Goal: Task Accomplishment & Management: Manage account settings

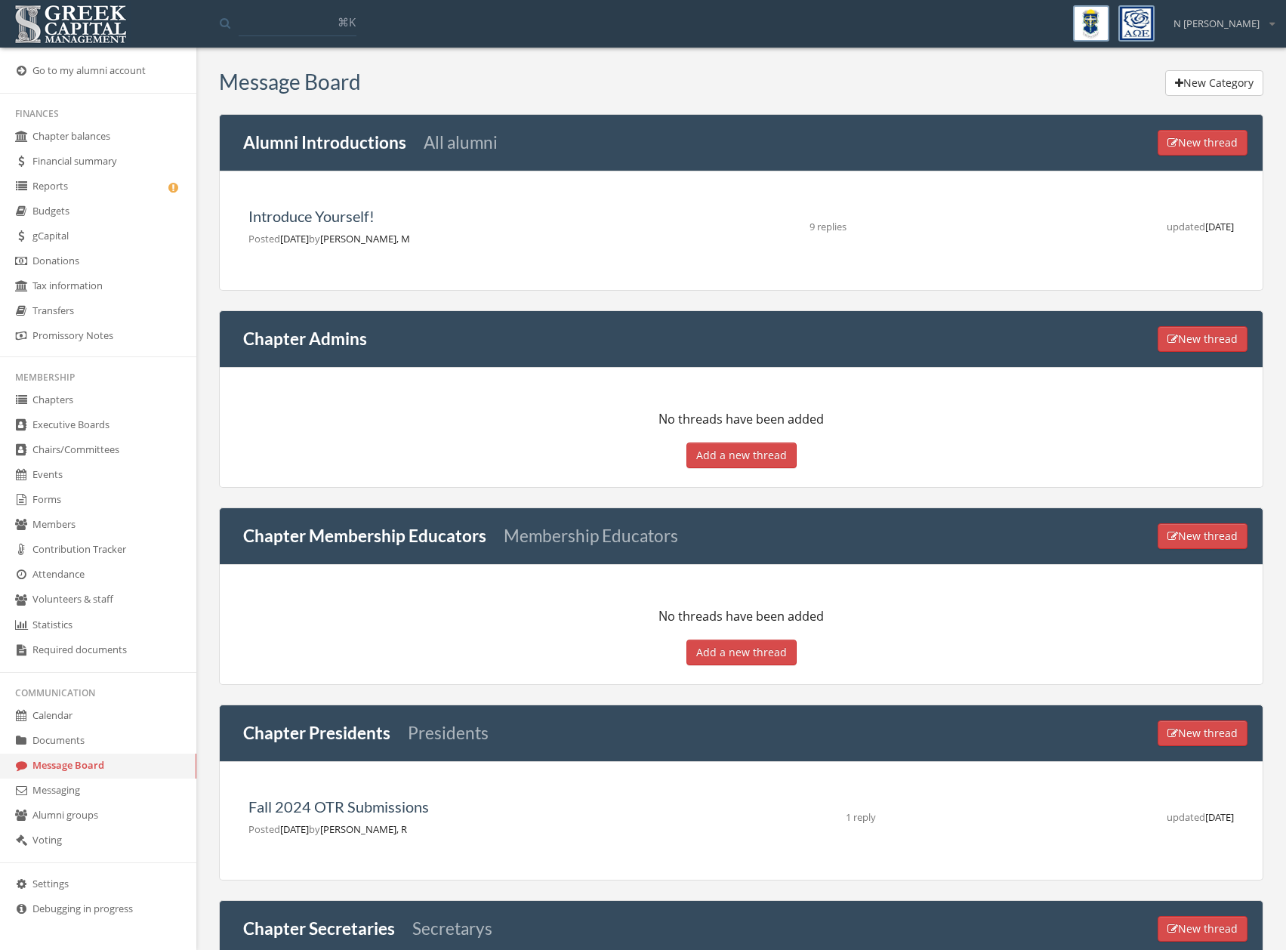
click at [53, 503] on link "Forms" at bounding box center [98, 500] width 196 height 25
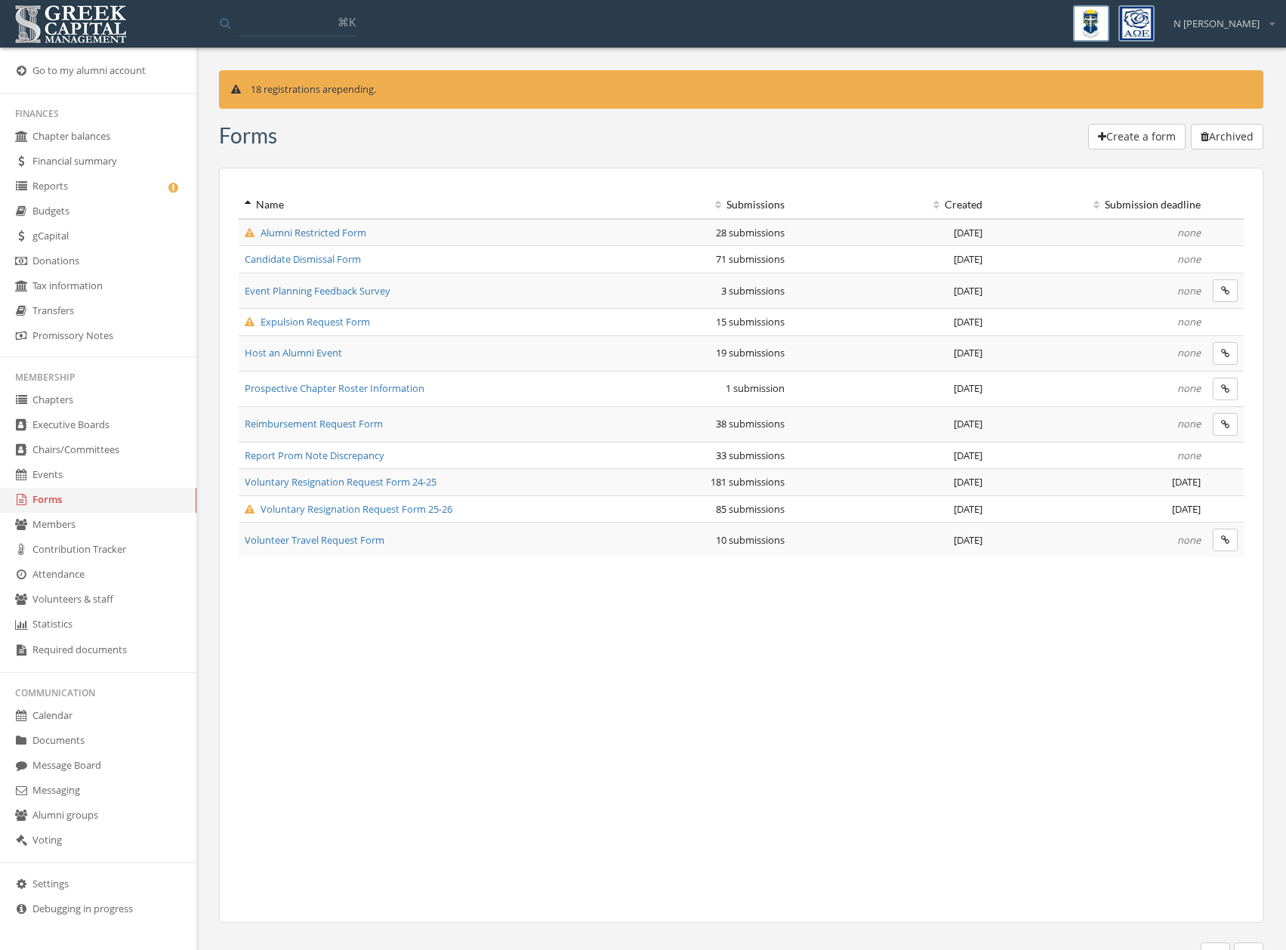
click at [313, 424] on span "Reimbursement Request Form" at bounding box center [314, 424] width 138 height 14
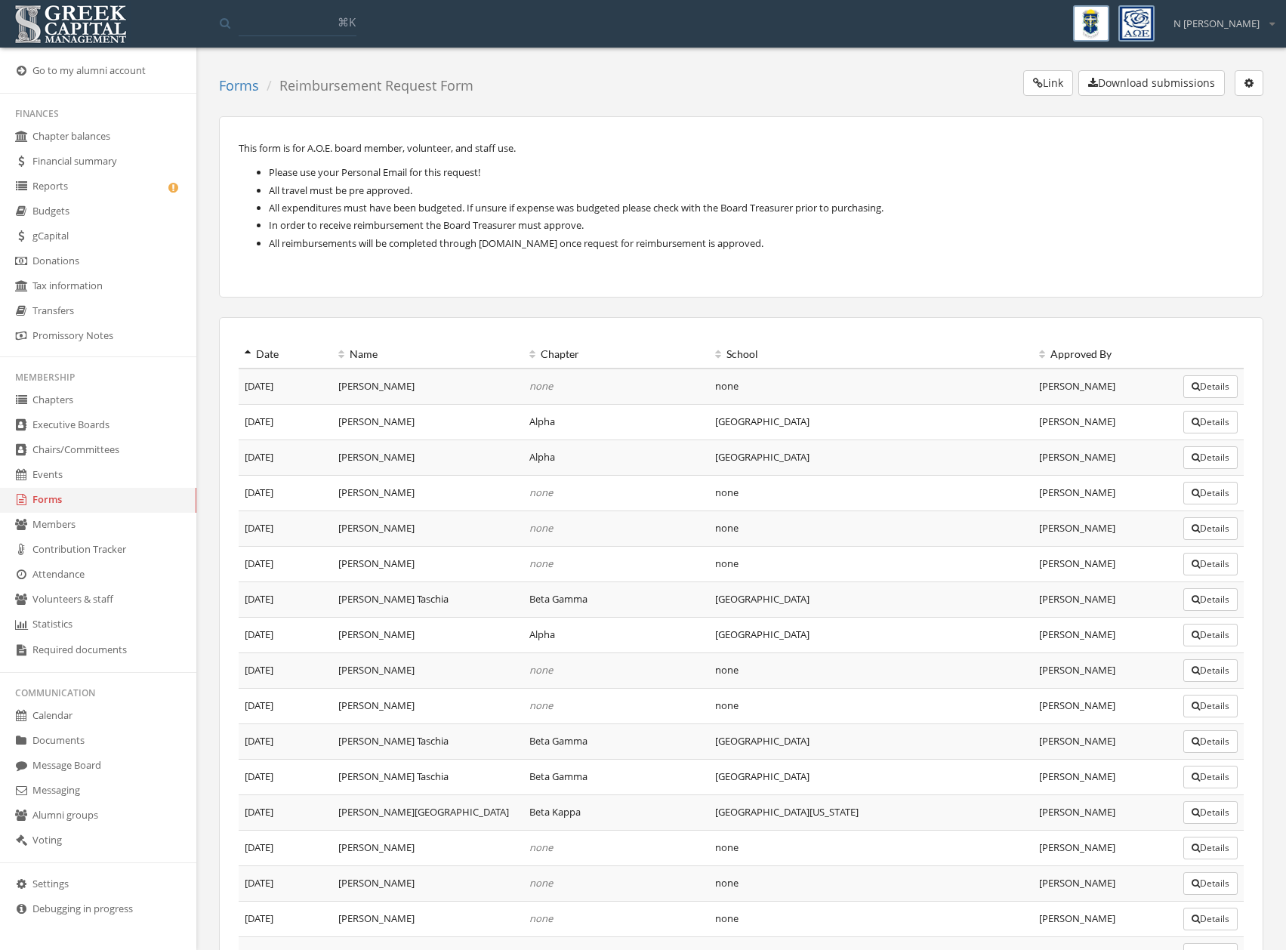
scroll to position [847, 0]
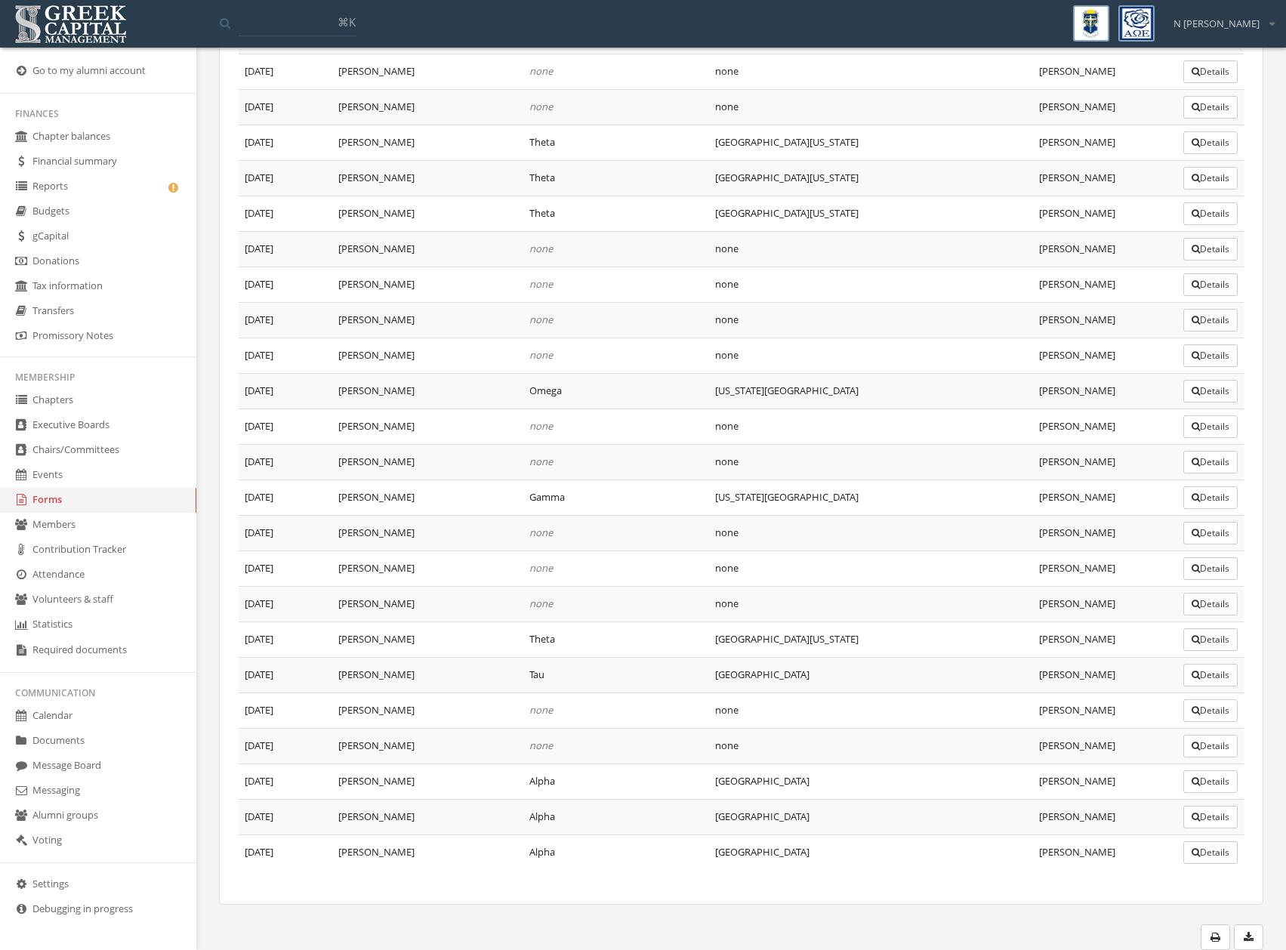
click at [1234, 676] on button "Details" at bounding box center [1210, 675] width 54 height 23
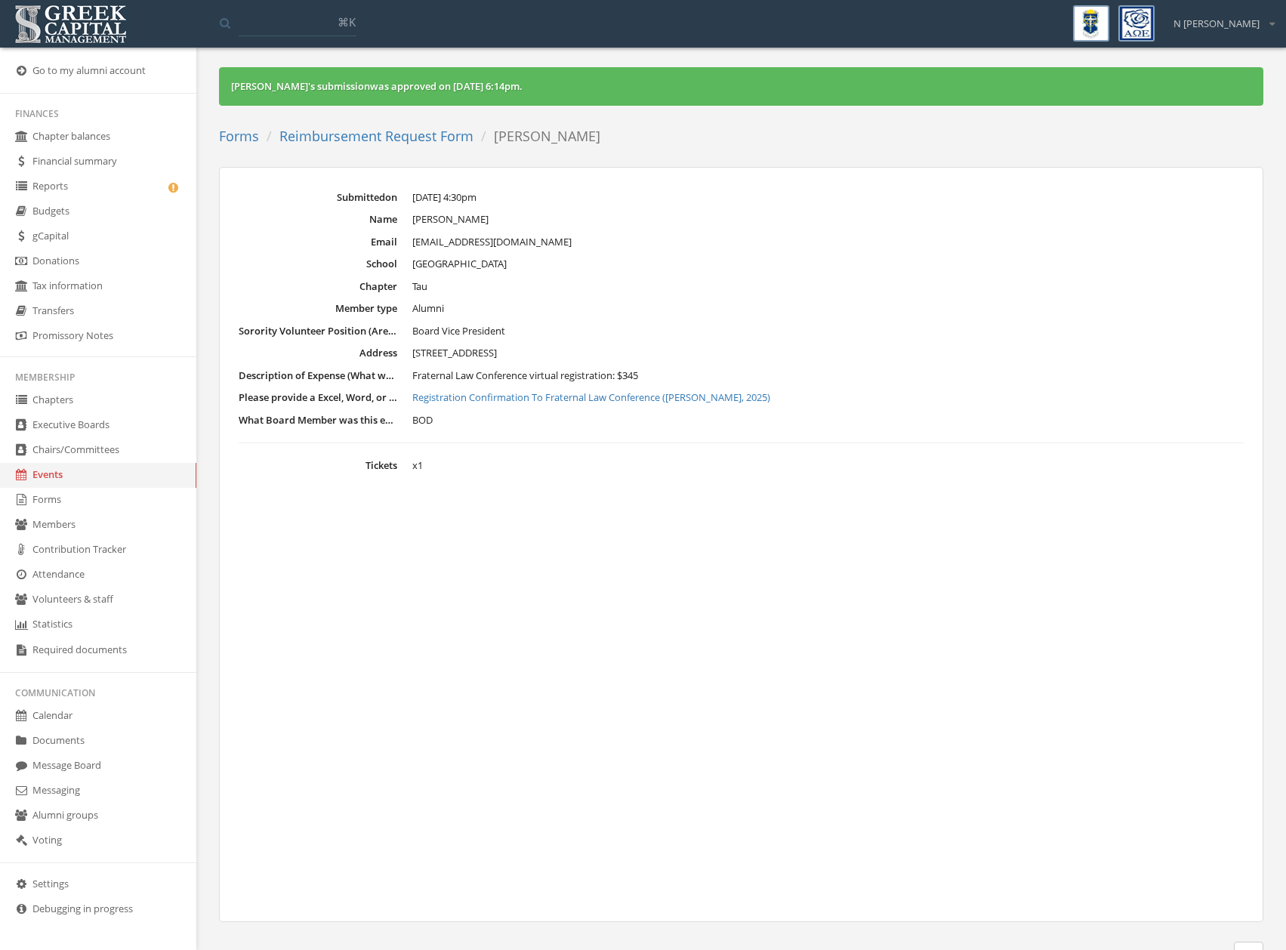
scroll to position [6, 0]
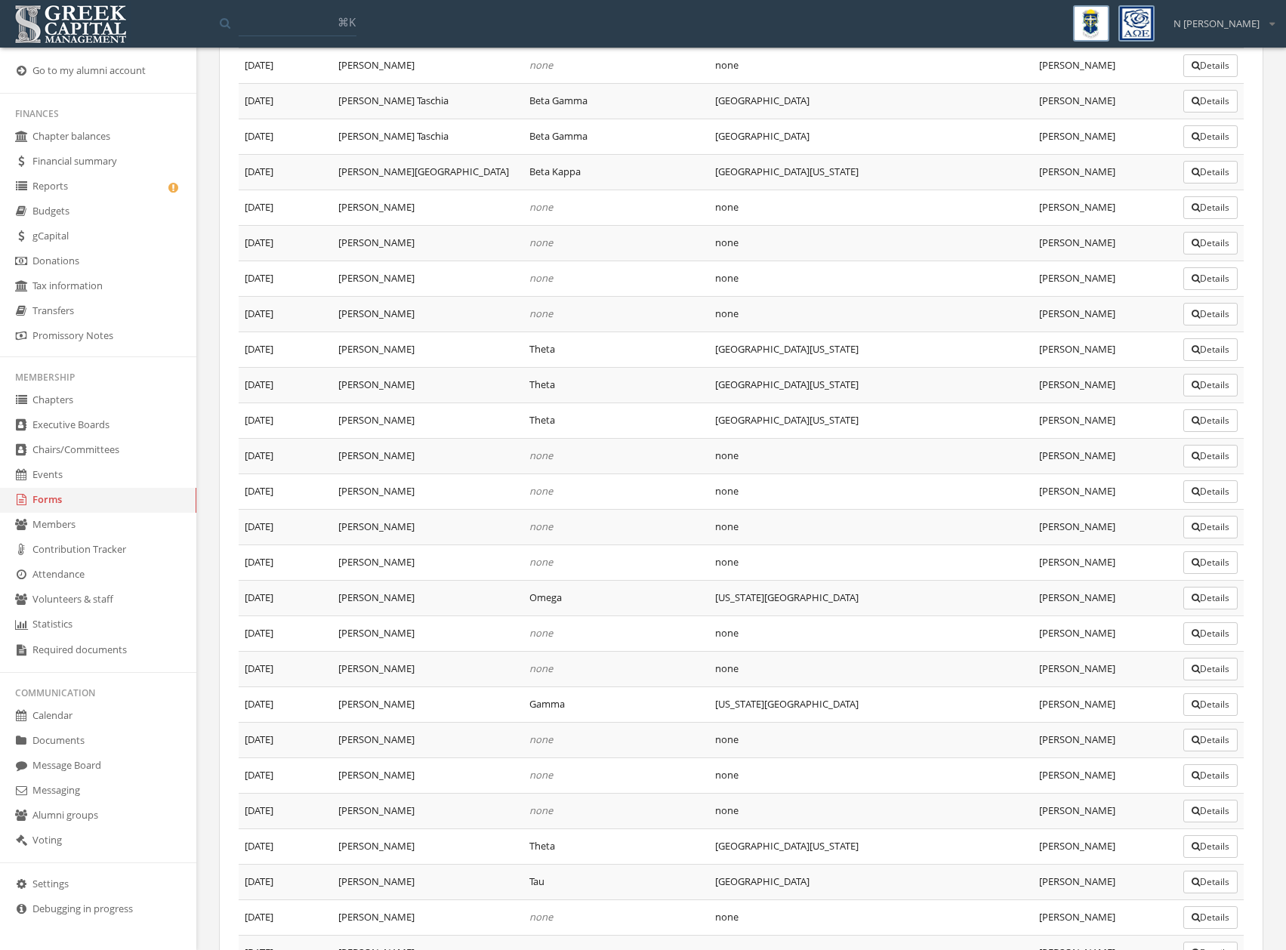
scroll to position [847, 0]
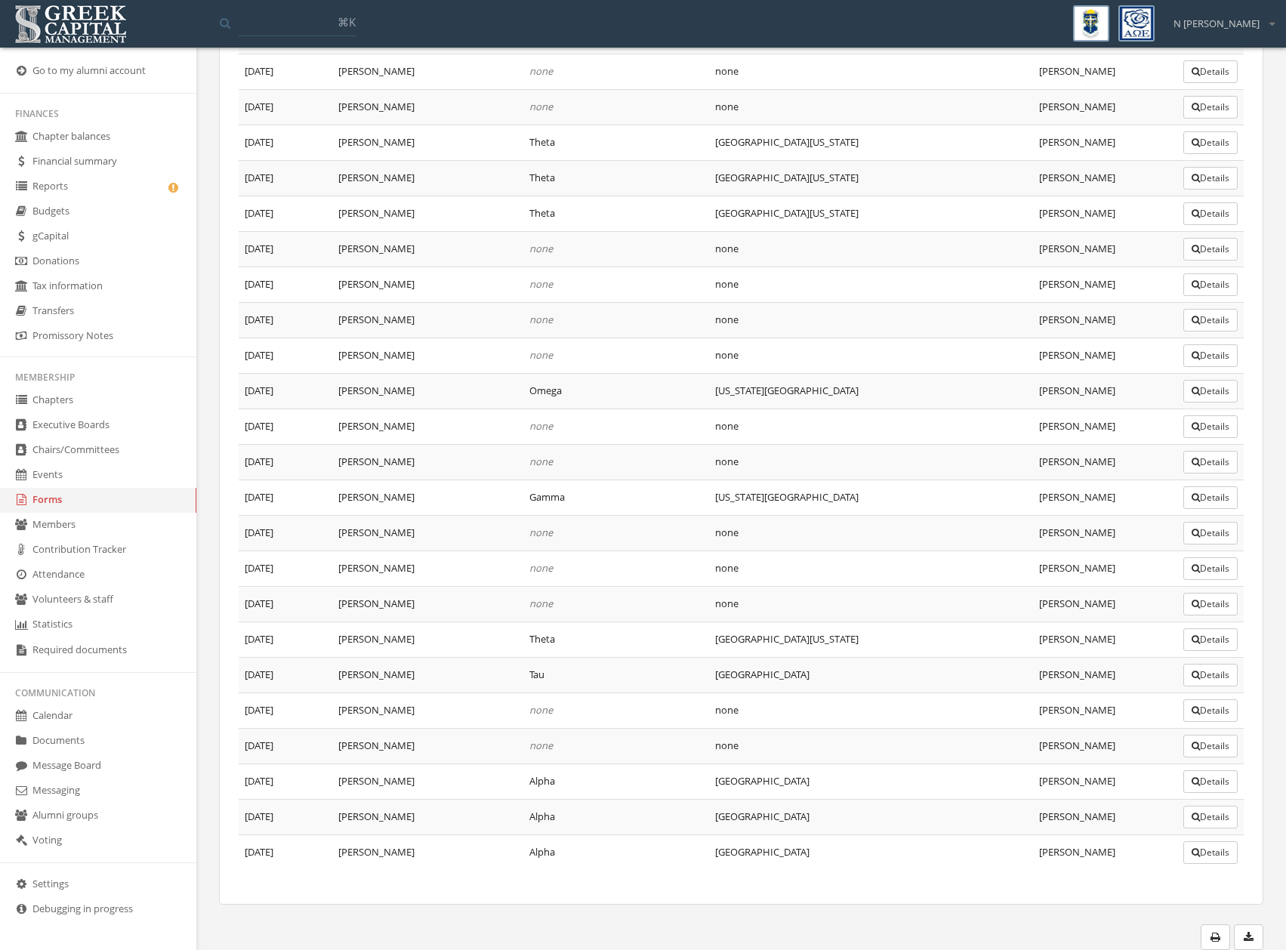
click at [1226, 704] on button "Details" at bounding box center [1210, 710] width 54 height 23
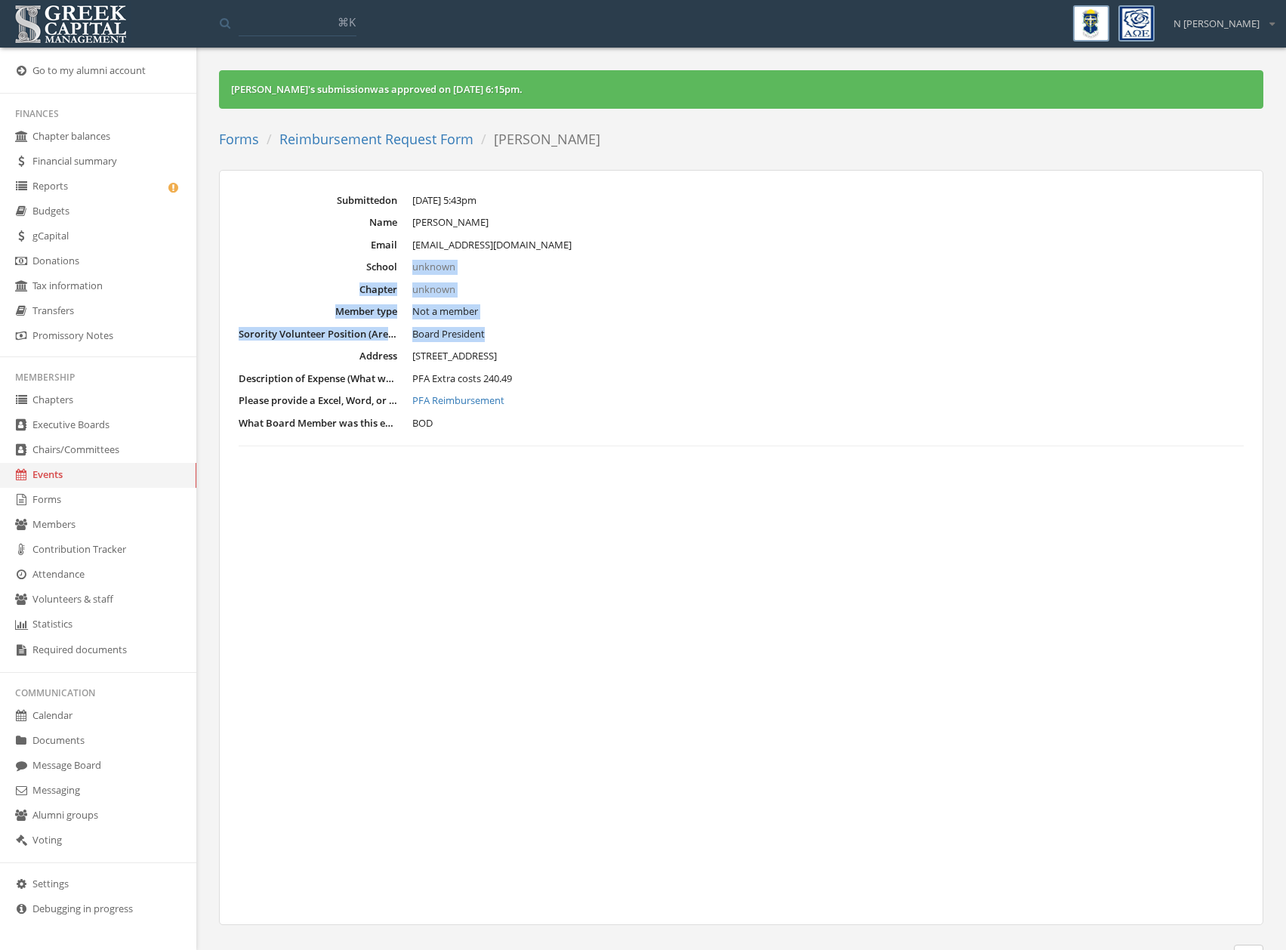
drag, startPoint x: 543, startPoint y: 341, endPoint x: 411, endPoint y: 260, distance: 154.6
click at [411, 260] on dl "Submitted on [DATE] 5:43pm Name [PERSON_NAME] Email [EMAIL_ADDRESS][DOMAIN_NAME…" at bounding box center [741, 320] width 1005 height 254
click at [497, 304] on dd "Not a member" at bounding box center [827, 311] width 831 height 15
click at [620, 358] on dd "[STREET_ADDRESS]" at bounding box center [827, 356] width 831 height 15
drag, startPoint x: 611, startPoint y: 357, endPoint x: 482, endPoint y: 394, distance: 134.3
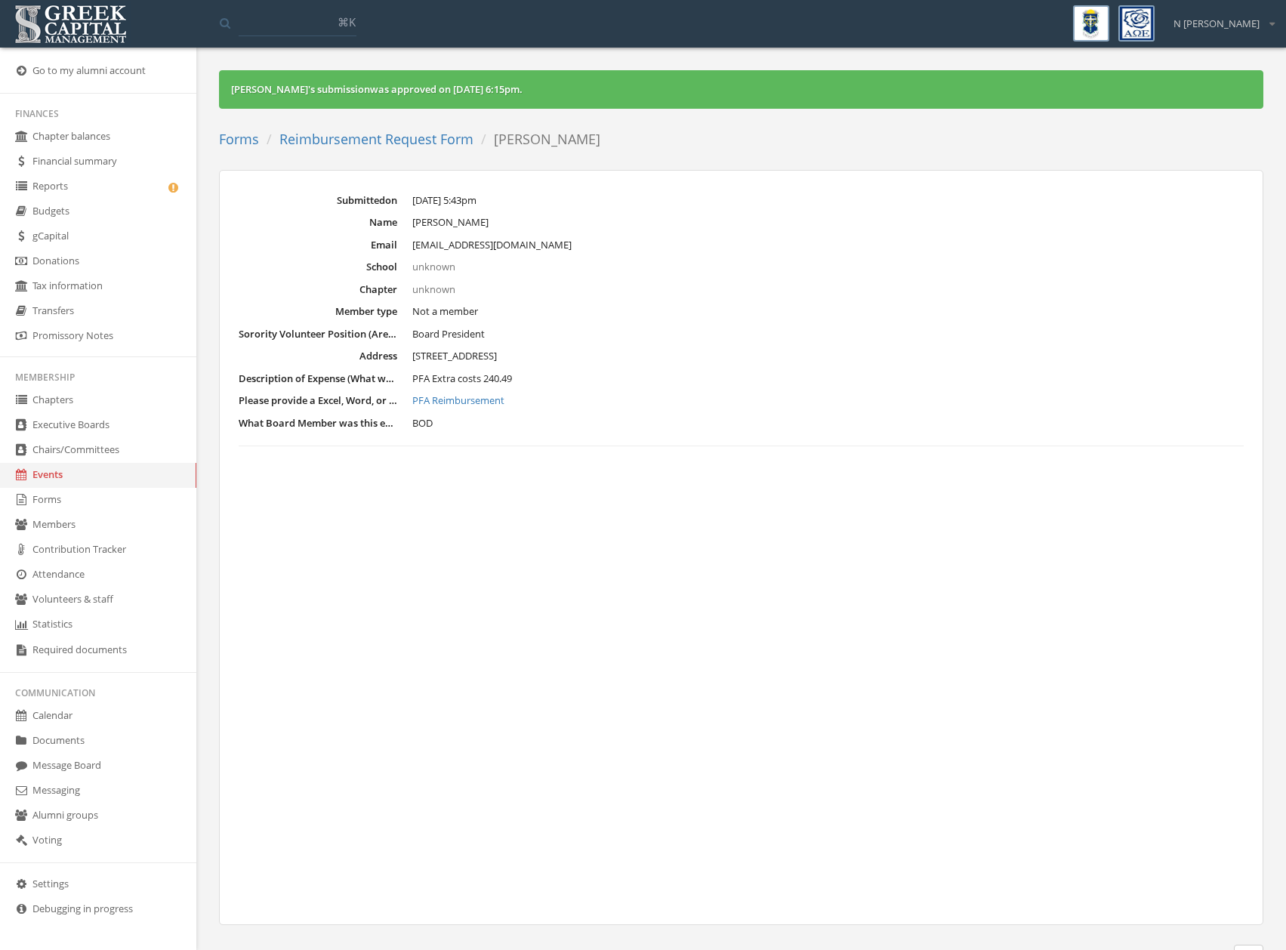
click at [298, 341] on dl "Submitted on [DATE] 5:43pm Name [PERSON_NAME] Email [EMAIL_ADDRESS][DOMAIN_NAME…" at bounding box center [741, 320] width 1005 height 254
click at [616, 364] on dl "Submitted on [DATE] 5:43pm Name [PERSON_NAME] Email [EMAIL_ADDRESS][DOMAIN_NAME…" at bounding box center [741, 320] width 1005 height 254
drag, startPoint x: 648, startPoint y: 353, endPoint x: 365, endPoint y: 359, distance: 283.1
click at [365, 359] on dl "Submitted on [DATE] 5:43pm Name [PERSON_NAME] Email [EMAIL_ADDRESS][DOMAIN_NAME…" at bounding box center [741, 320] width 1005 height 254
click at [672, 362] on dd "[STREET_ADDRESS]" at bounding box center [827, 356] width 831 height 15
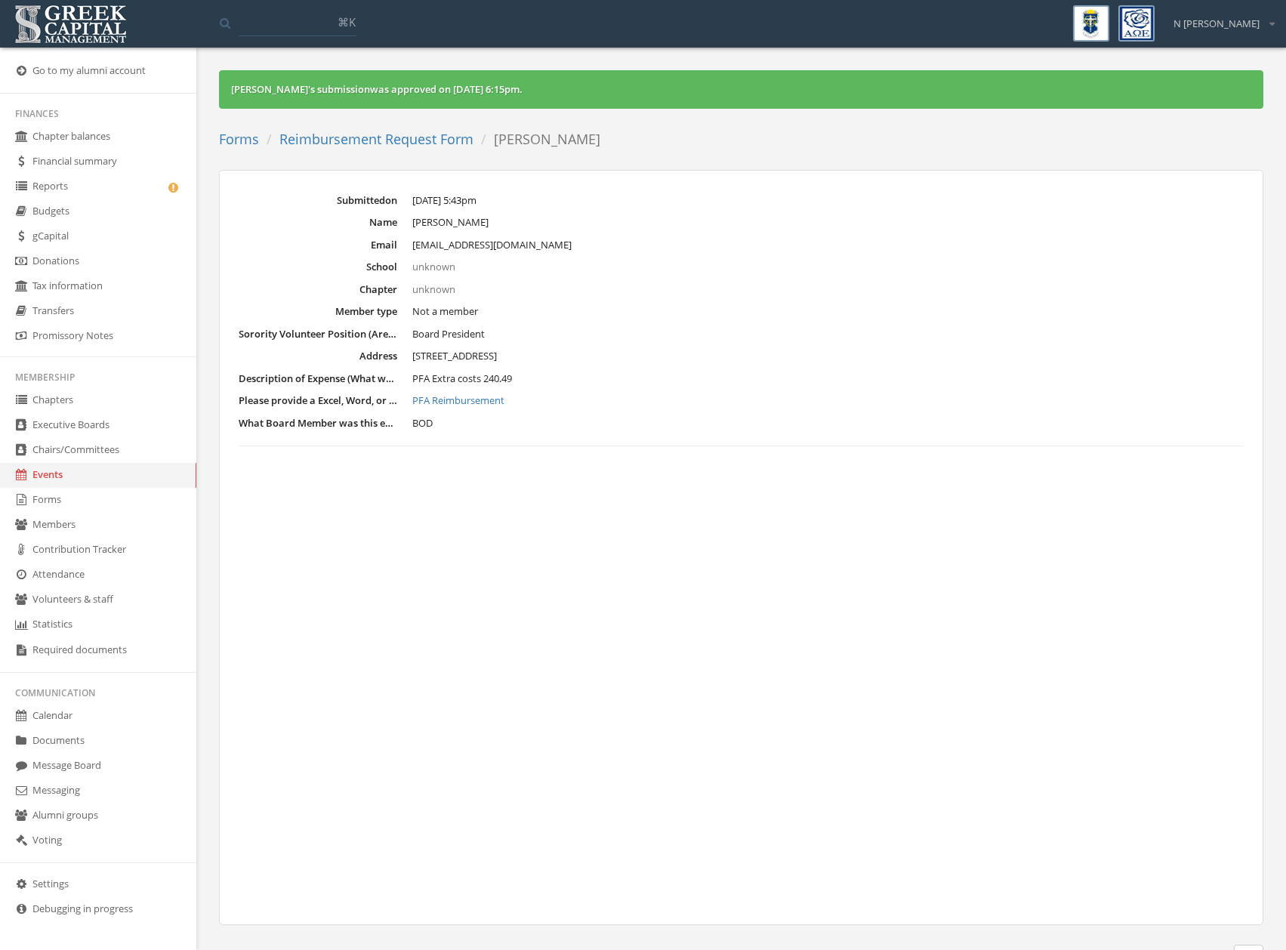
drag, startPoint x: 566, startPoint y: 357, endPoint x: 308, endPoint y: 350, distance: 258.2
click at [308, 350] on dl "Submitted on [DATE] 5:43pm Name [PERSON_NAME] Email [EMAIL_ADDRESS][DOMAIN_NAME…" at bounding box center [741, 320] width 1005 height 254
click at [673, 516] on div "Submitted on [DATE] 5:43pm Name [PERSON_NAME] Email [EMAIL_ADDRESS][DOMAIN_NAME…" at bounding box center [741, 547] width 1044 height 755
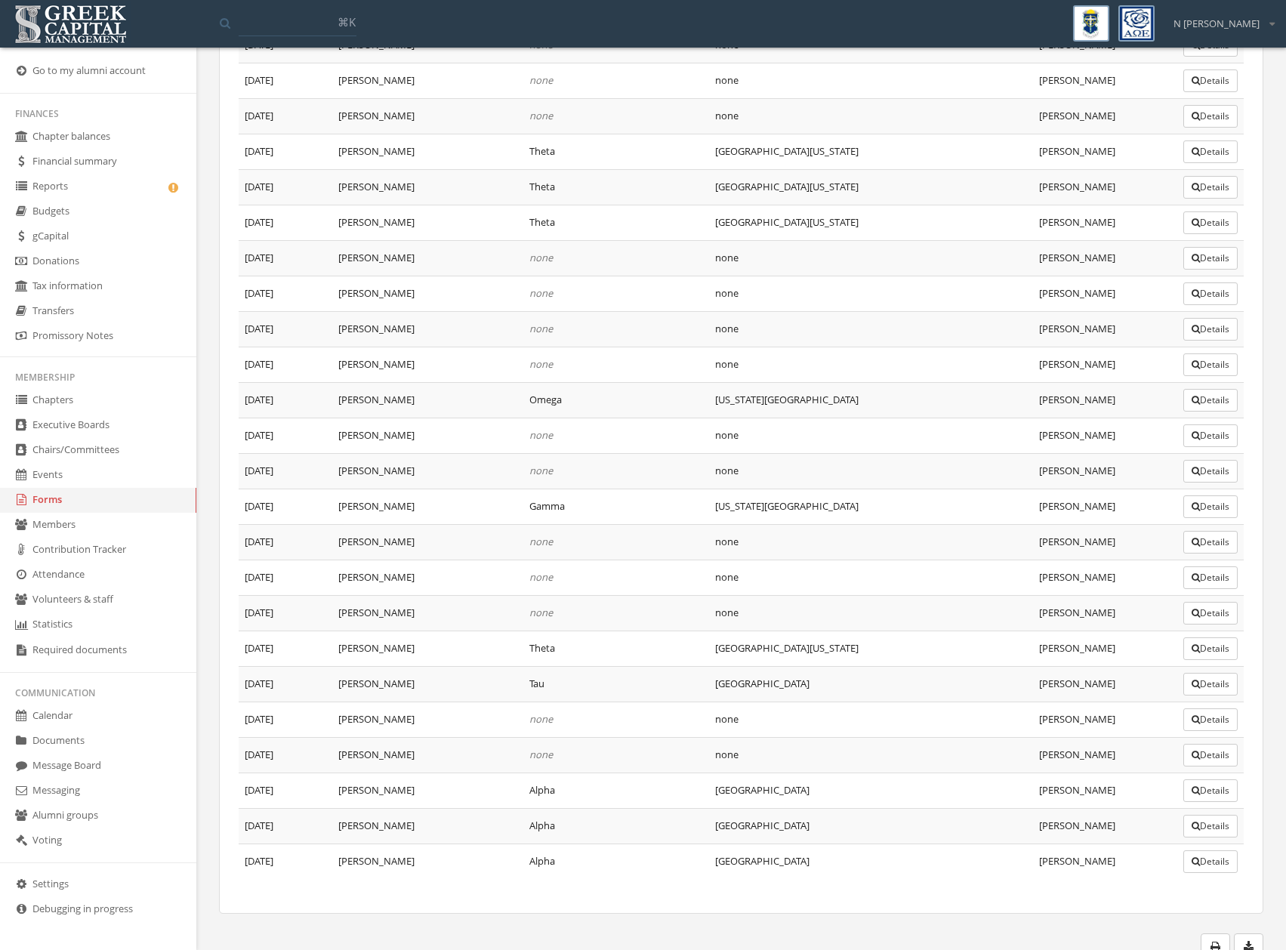
scroll to position [847, 0]
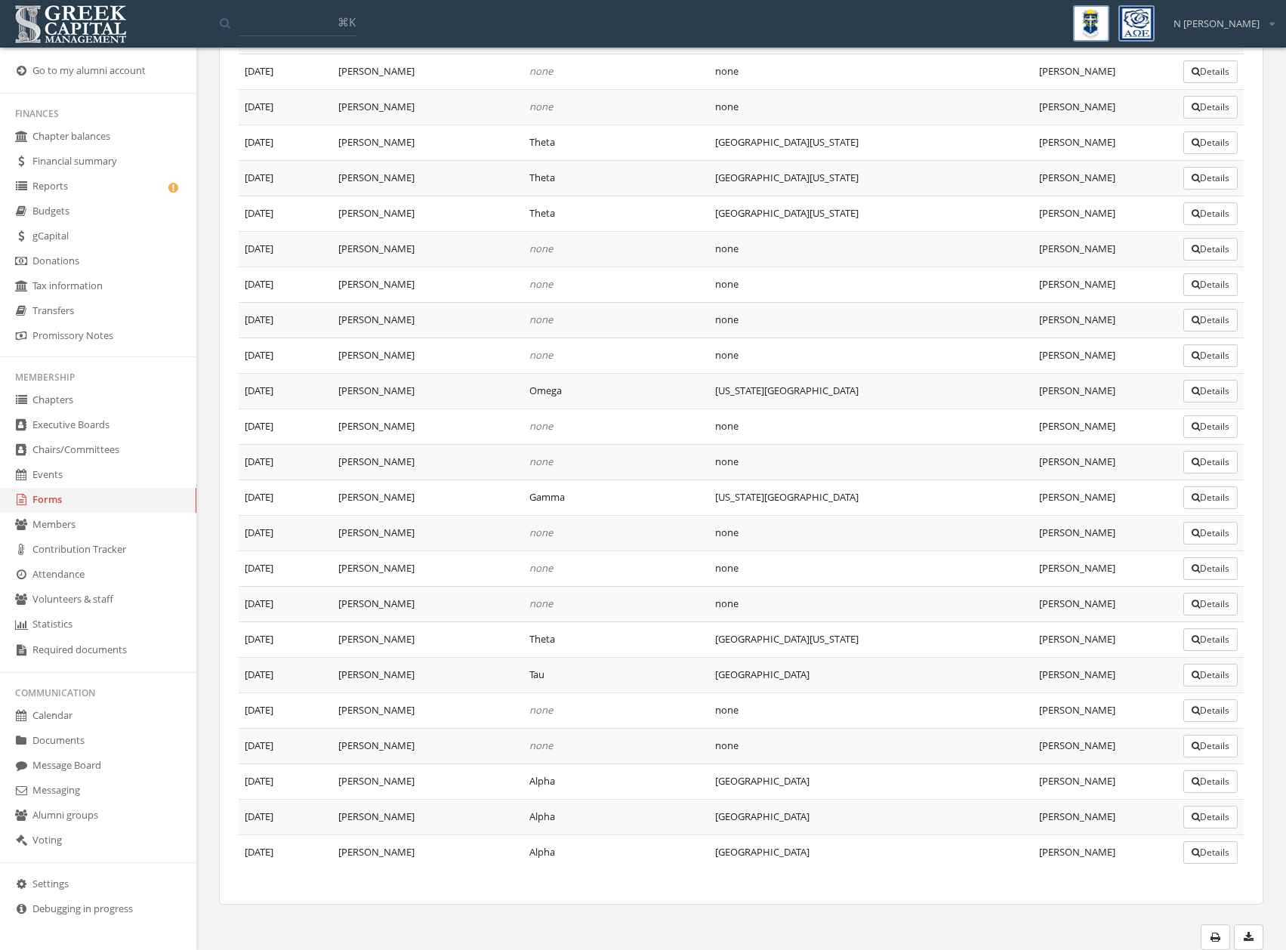
click at [1215, 712] on button "Details" at bounding box center [1210, 710] width 54 height 23
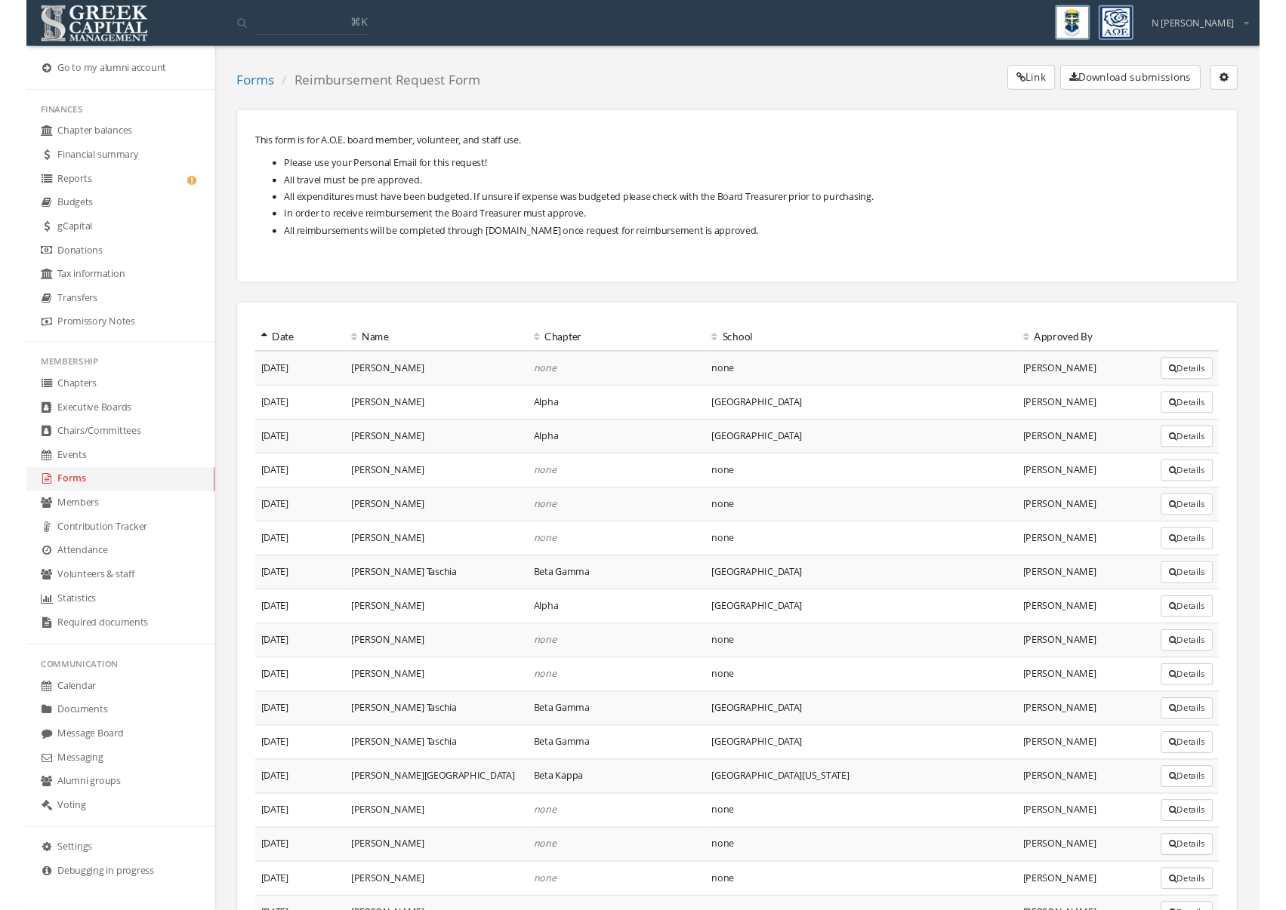
scroll to position [3, 0]
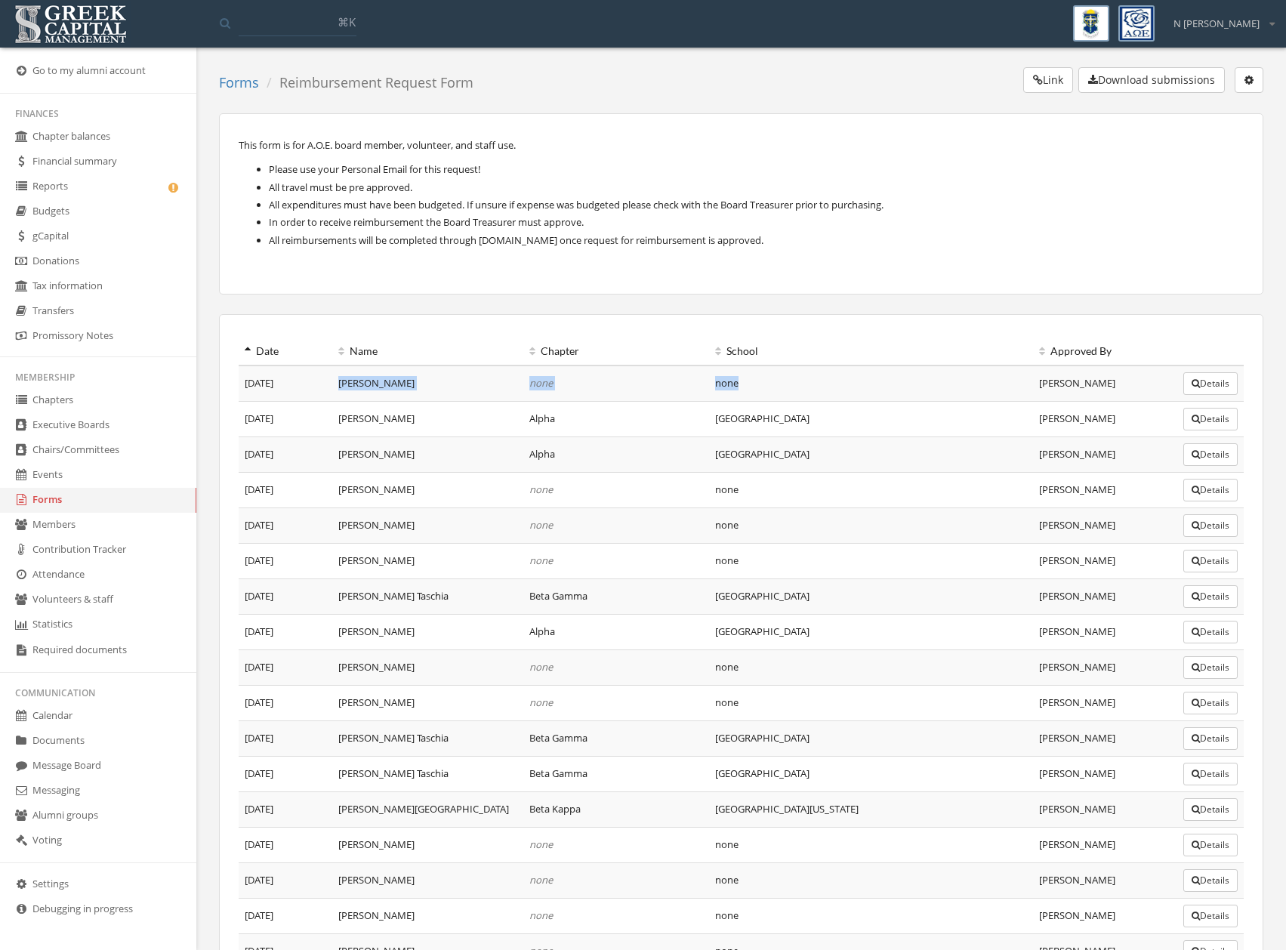
drag, startPoint x: 516, startPoint y: 371, endPoint x: 796, endPoint y: 391, distance: 280.7
click at [796, 391] on tr "[DATE] [PERSON_NAME] none none [PERSON_NAME] Details" at bounding box center [741, 383] width 1005 height 36
click at [541, 382] on em "none" at bounding box center [540, 383] width 23 height 14
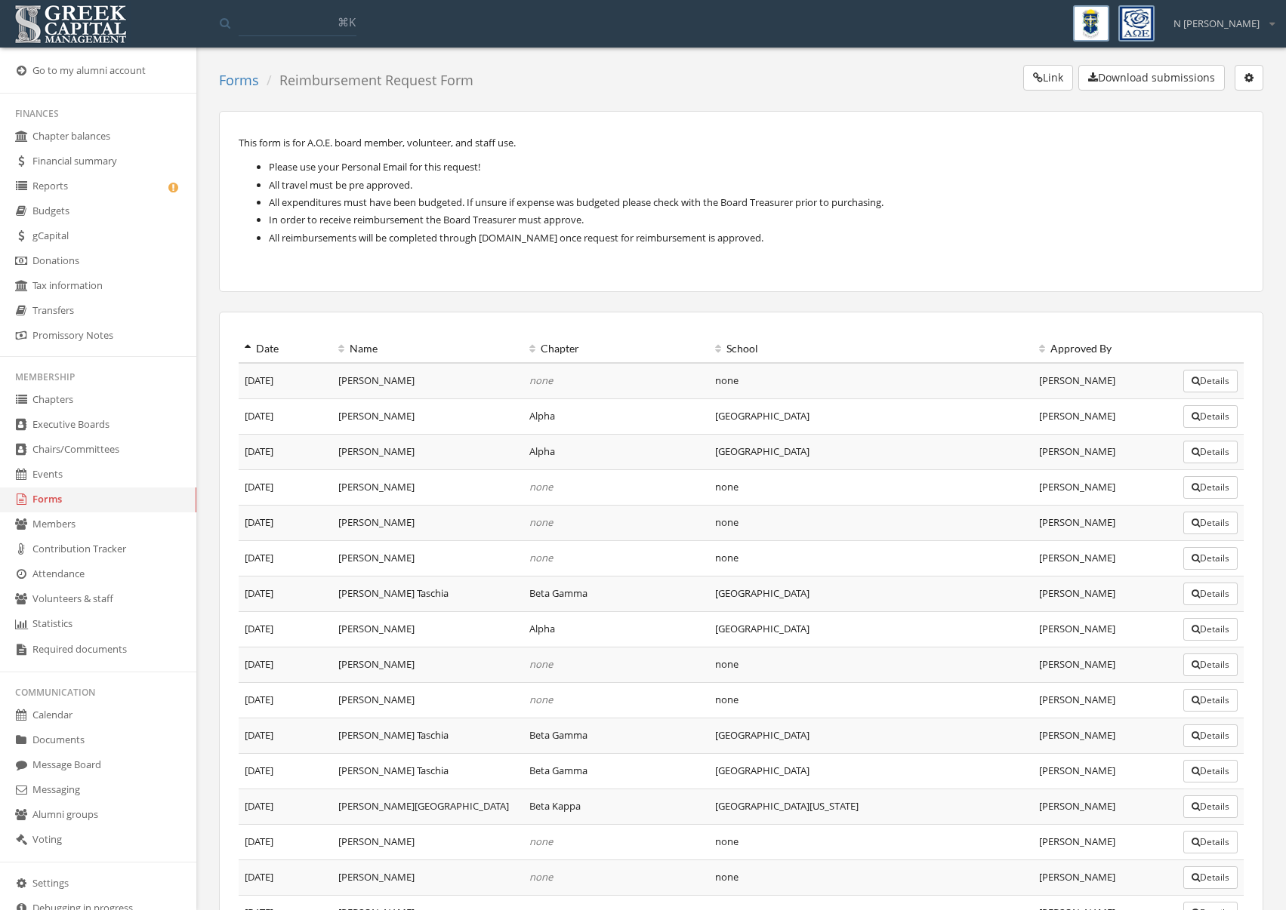
scroll to position [6, 0]
drag, startPoint x: 837, startPoint y: 583, endPoint x: 668, endPoint y: 592, distance: 169.3
click at [672, 596] on tr "[DATE] Sabay, M. Taschia Beta Gamma [GEOGRAPHIC_DATA] [PERSON_NAME] Details" at bounding box center [741, 592] width 1005 height 35
drag, startPoint x: 519, startPoint y: 368, endPoint x: 667, endPoint y: 377, distance: 149.0
click at [669, 365] on tr "[DATE] [PERSON_NAME] none none [PERSON_NAME] Details" at bounding box center [741, 380] width 1005 height 36
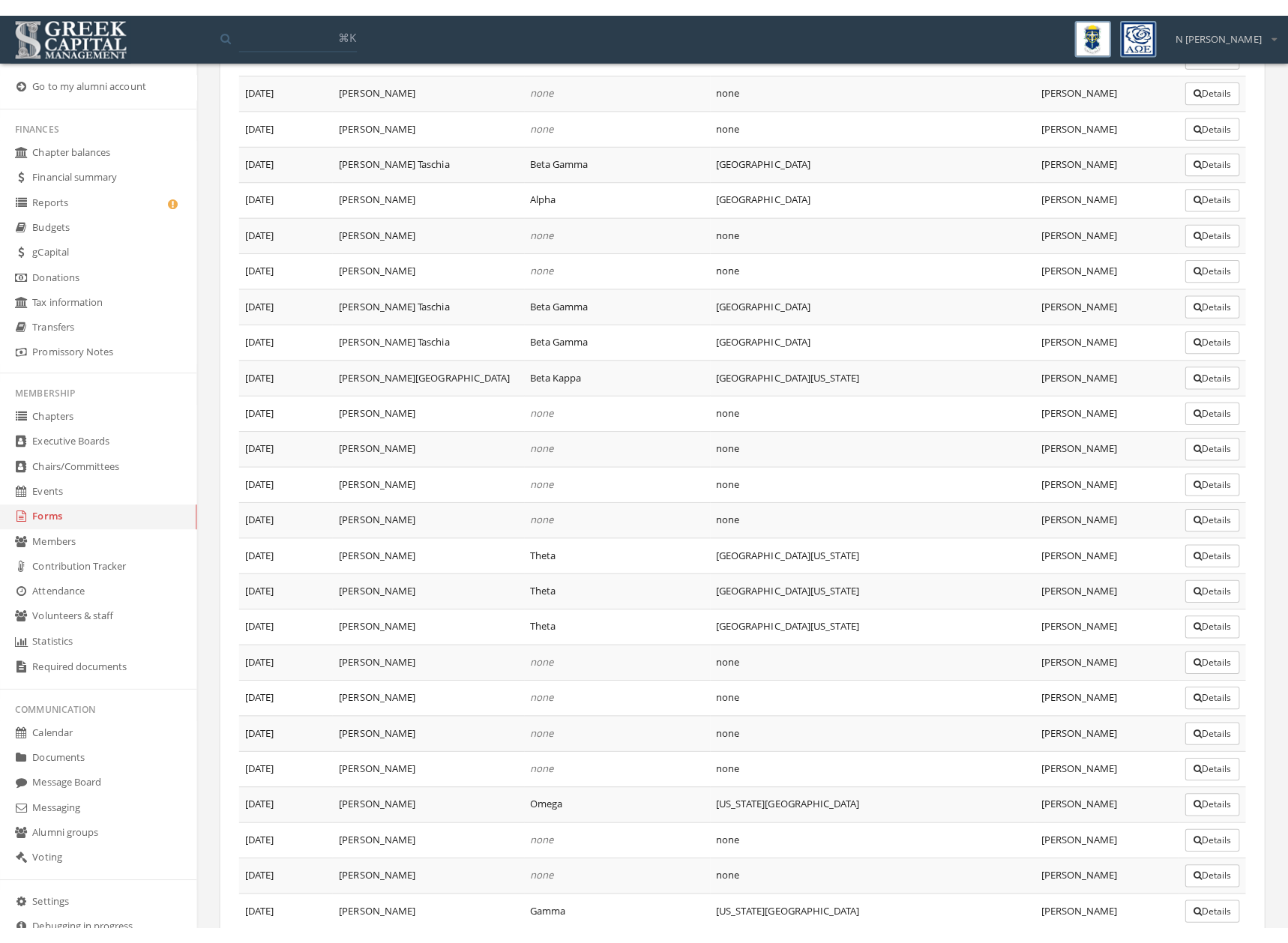
scroll to position [0, 0]
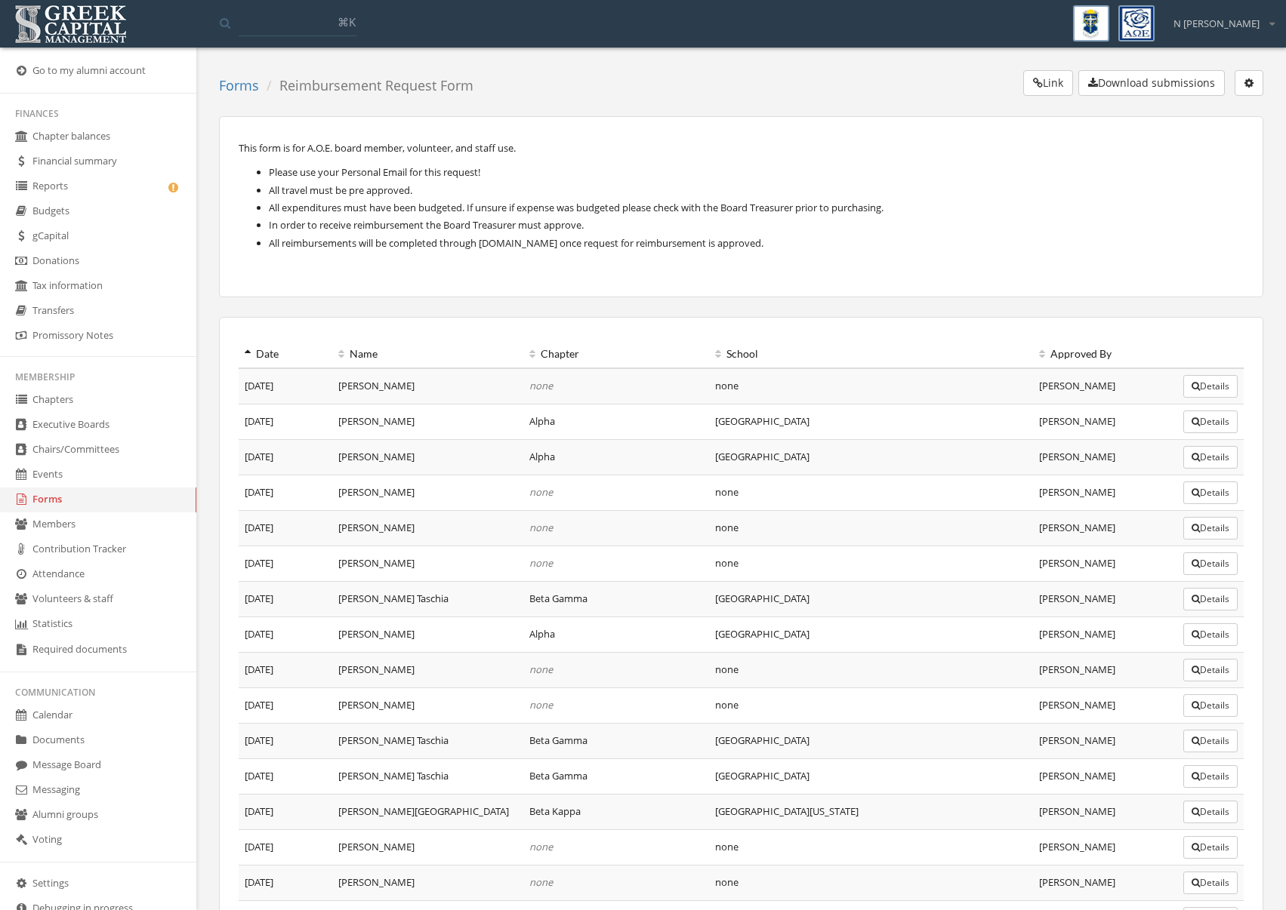
click at [1267, 22] on div "N [PERSON_NAME]" at bounding box center [1218, 18] width 111 height 26
click at [1213, 92] on link "Logout" at bounding box center [1224, 90] width 109 height 23
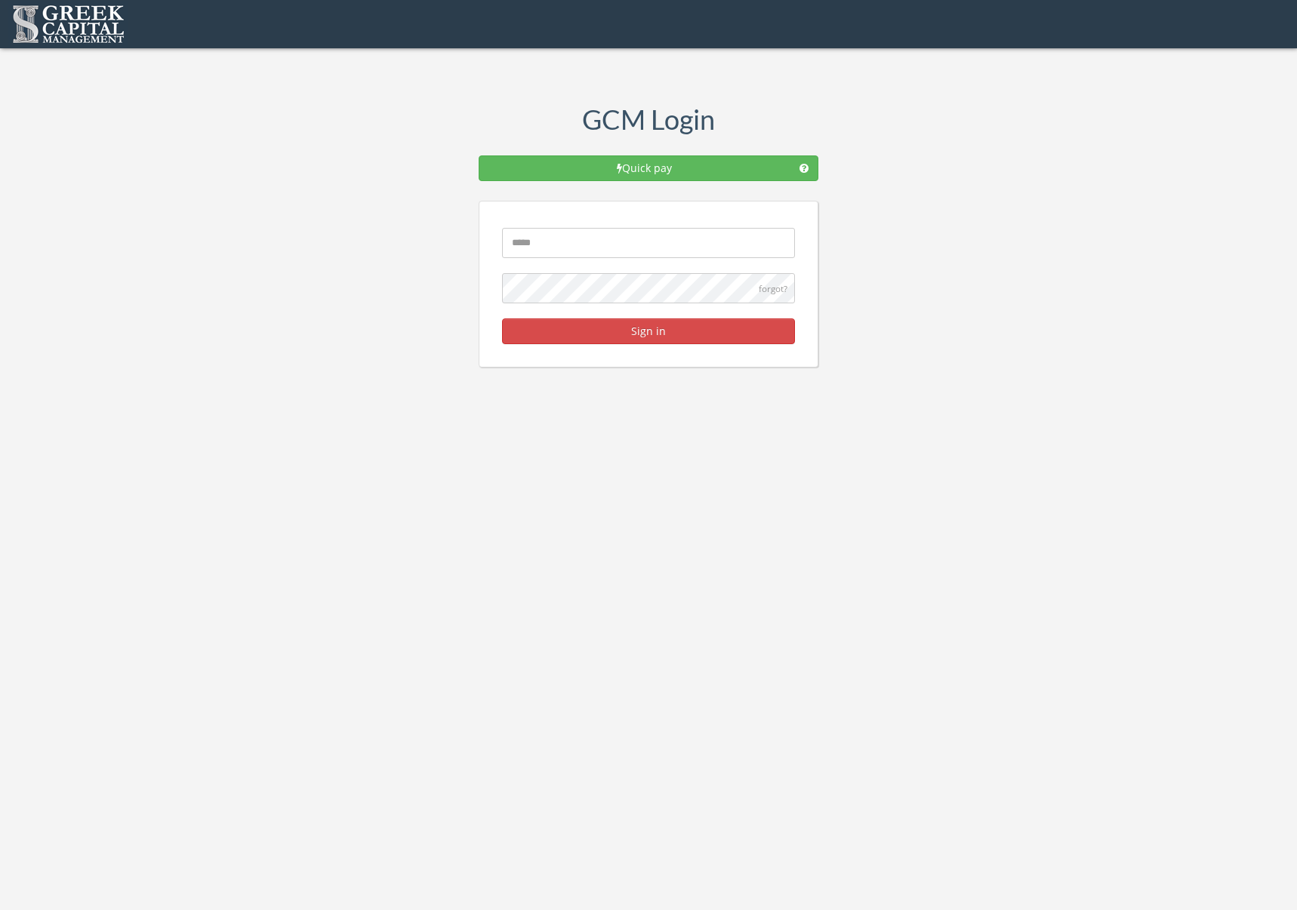
click at [653, 233] on input "text" at bounding box center [648, 243] width 293 height 30
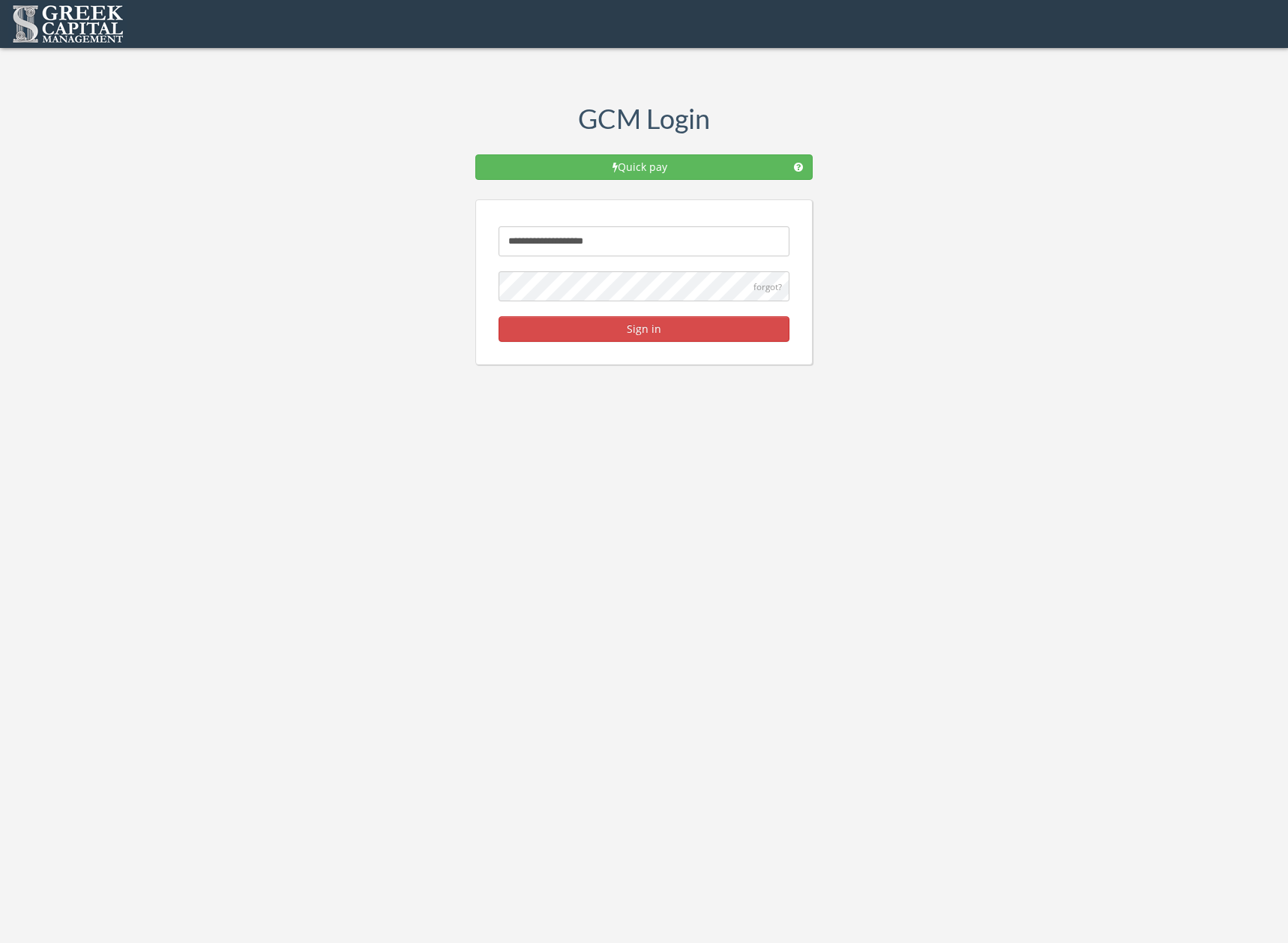
click at [520, 243] on input "**********" at bounding box center [644, 241] width 291 height 30
click at [665, 240] on input "**********" at bounding box center [644, 241] width 291 height 30
click at [499, 317] on button "Sign in" at bounding box center [644, 330] width 291 height 26
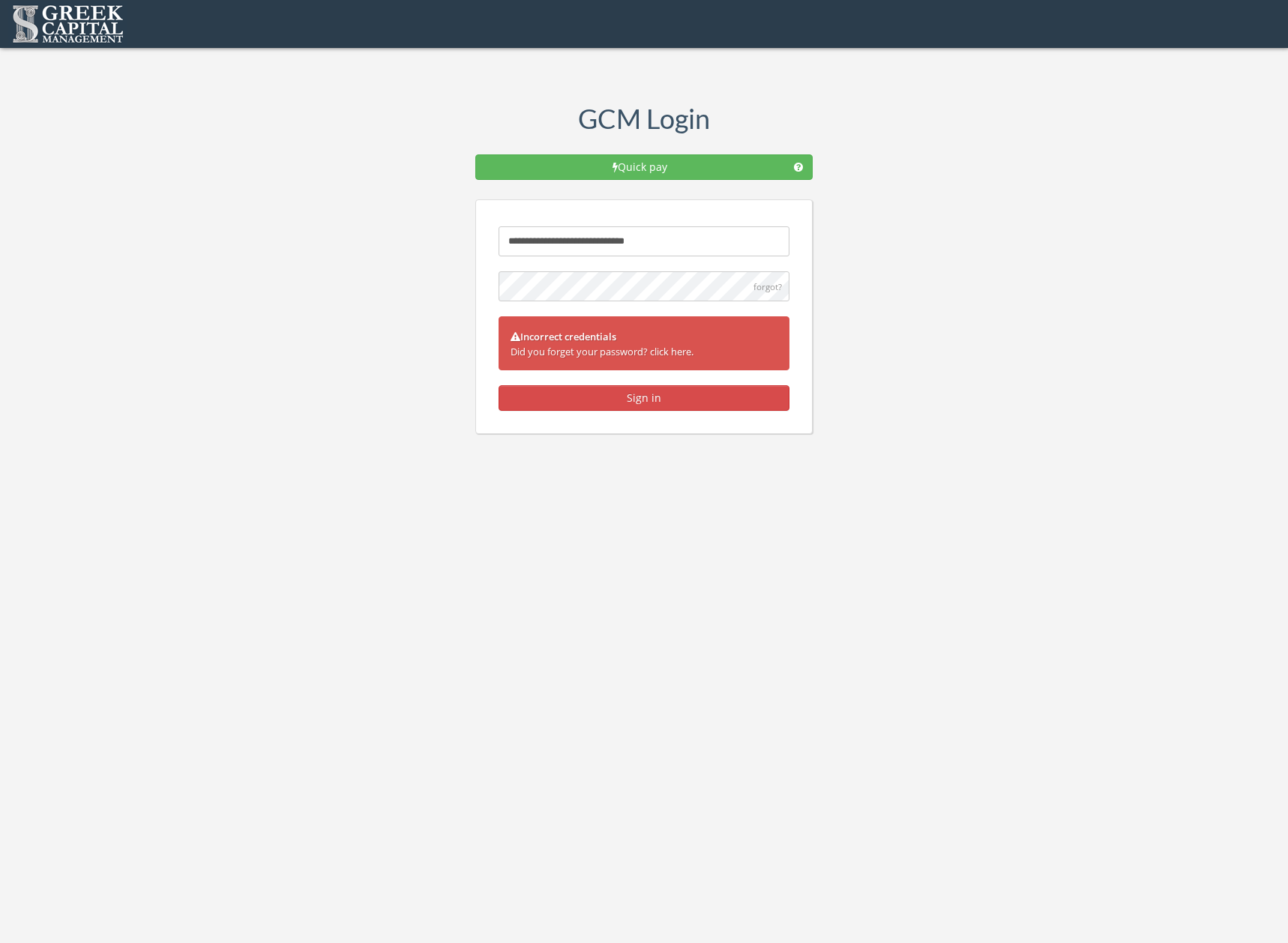
drag, startPoint x: 551, startPoint y: 242, endPoint x: 799, endPoint y: 249, distance: 248.1
click at [801, 248] on form "**********" at bounding box center [644, 317] width 338 height 235
click at [499, 385] on button "Sign in" at bounding box center [644, 398] width 291 height 26
click at [584, 401] on button "Sign in" at bounding box center [644, 398] width 291 height 26
click at [591, 240] on input "*********" at bounding box center [644, 241] width 291 height 30
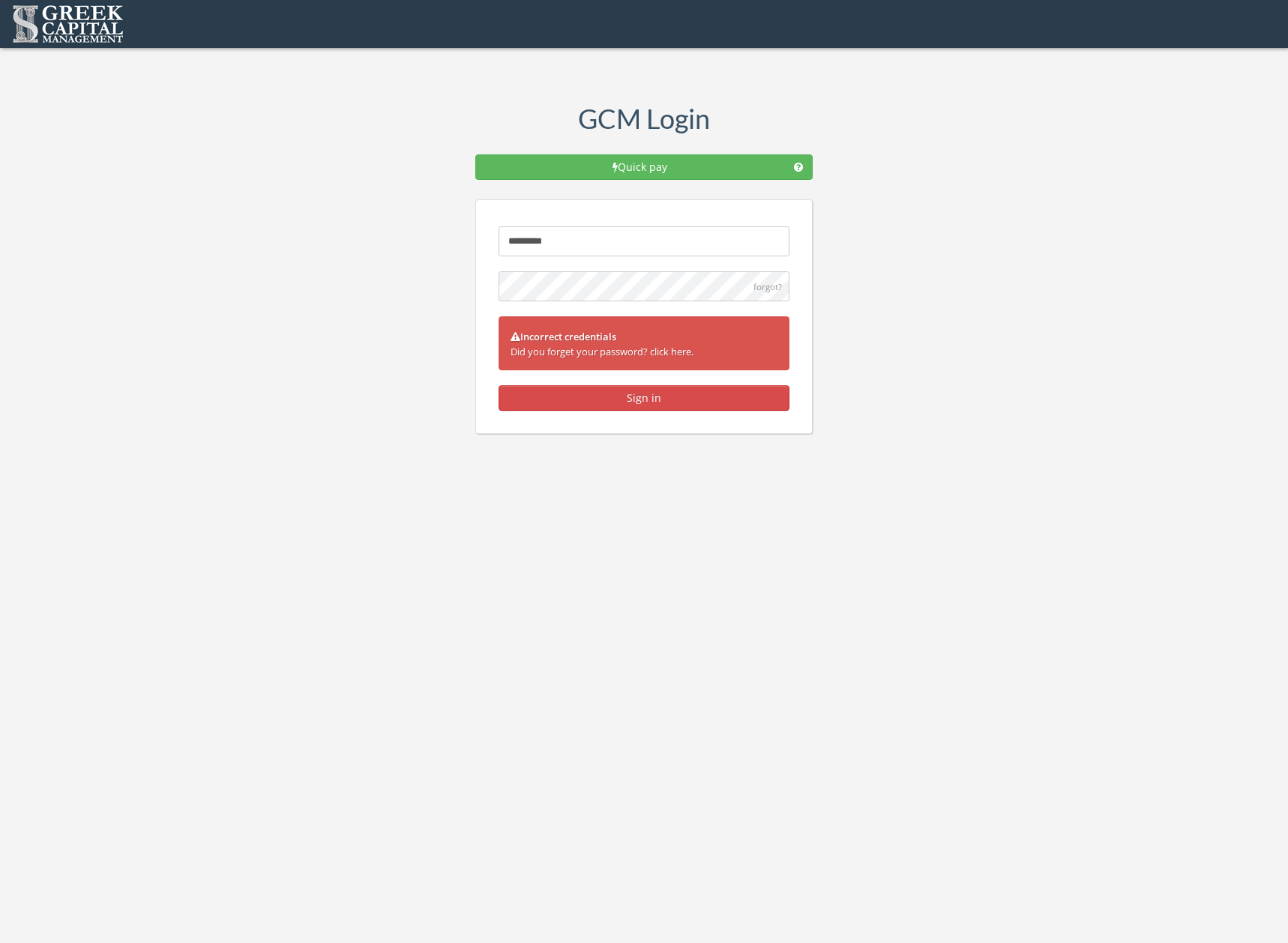
type input "**********"
click at [466, 280] on div "**********" at bounding box center [644, 216] width 1288 height 434
click at [649, 409] on button "Sign in" at bounding box center [644, 398] width 291 height 26
click at [499, 385] on button "Sign in" at bounding box center [644, 398] width 291 height 26
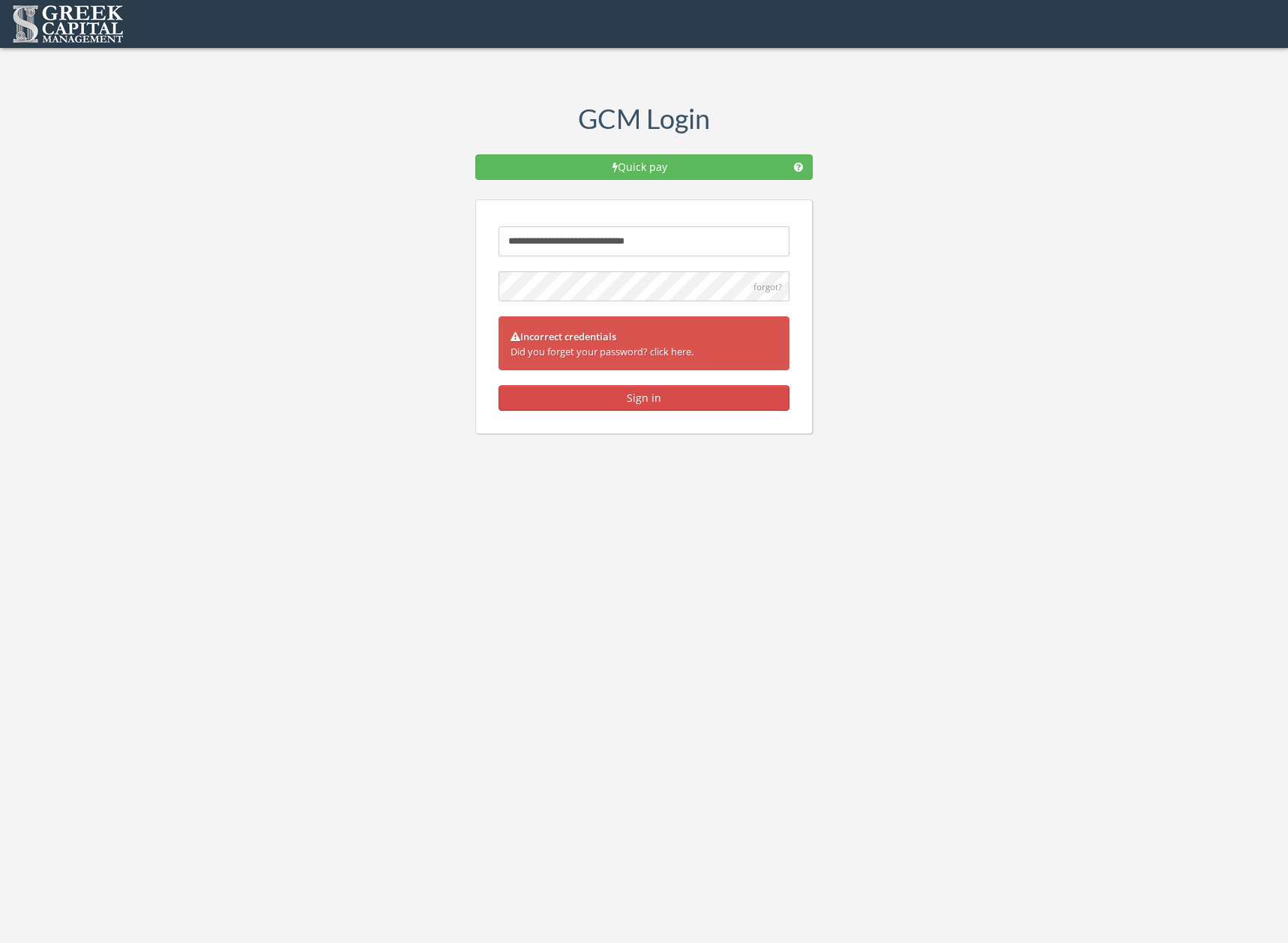
click at [649, 408] on button "Sign in" at bounding box center [644, 398] width 291 height 26
click at [933, 616] on body "**********" at bounding box center [644, 472] width 1288 height 943
